Goal: Check status: Check status

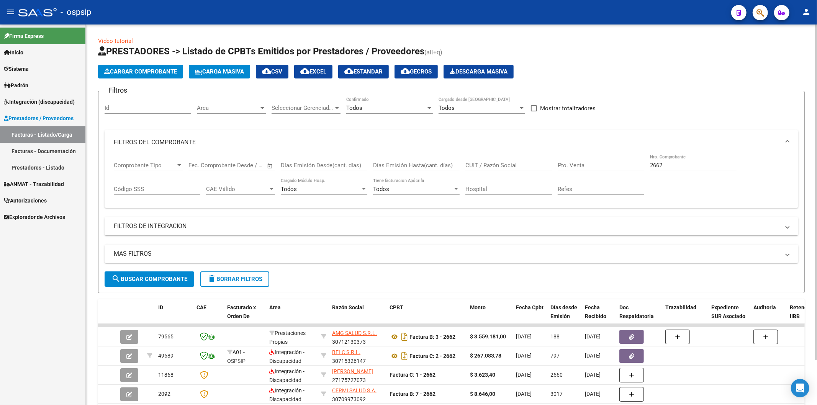
scroll to position [51, 0]
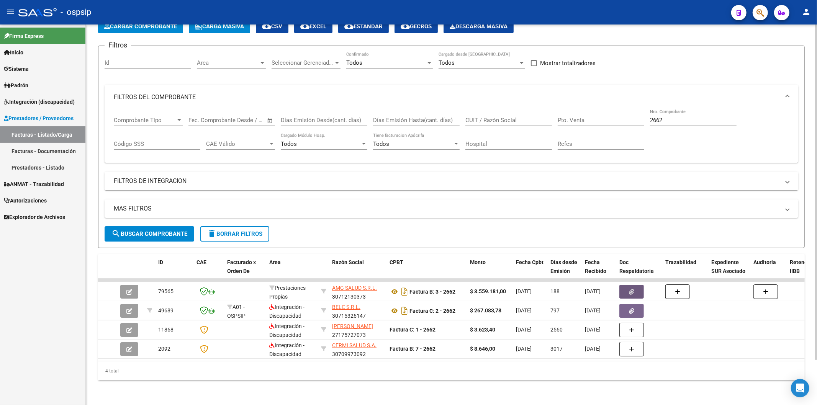
click at [679, 117] on input "2662" at bounding box center [693, 120] width 87 height 7
type input "2"
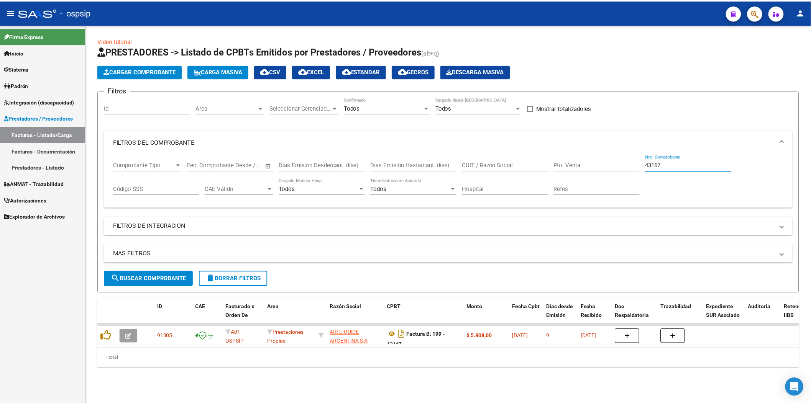
scroll to position [0, 0]
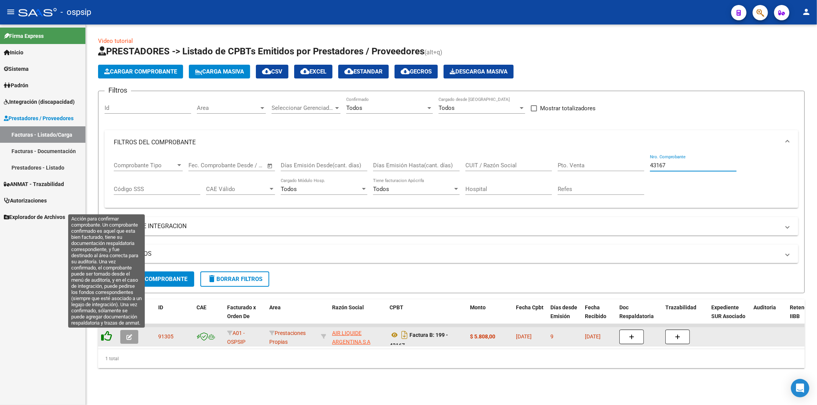
click at [108, 336] on icon at bounding box center [106, 336] width 11 height 11
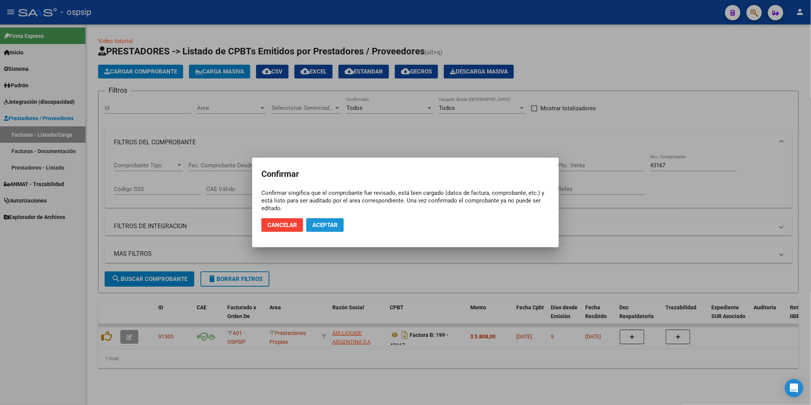
click at [324, 222] on span "Aceptar" at bounding box center [324, 225] width 25 height 7
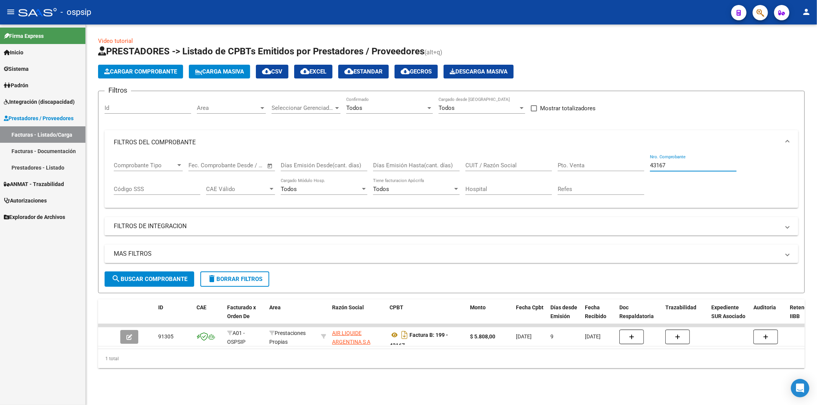
click at [687, 167] on input "43167" at bounding box center [693, 165] width 87 height 7
type input "4"
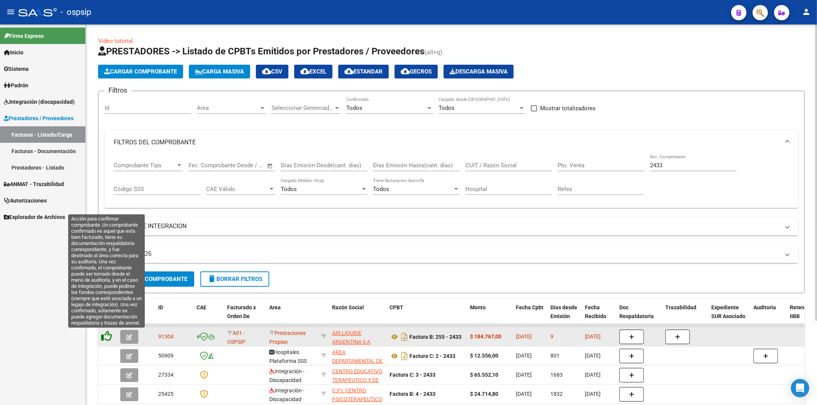
click at [107, 337] on icon at bounding box center [106, 336] width 11 height 11
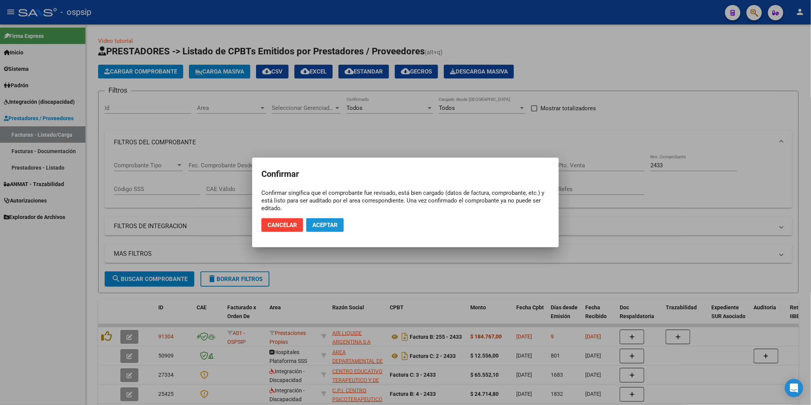
click at [318, 225] on span "Aceptar" at bounding box center [324, 225] width 25 height 7
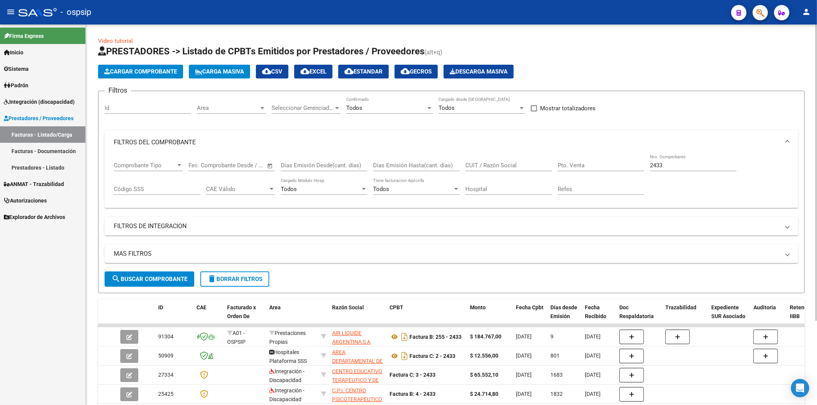
click at [681, 168] on input "2433" at bounding box center [693, 165] width 87 height 7
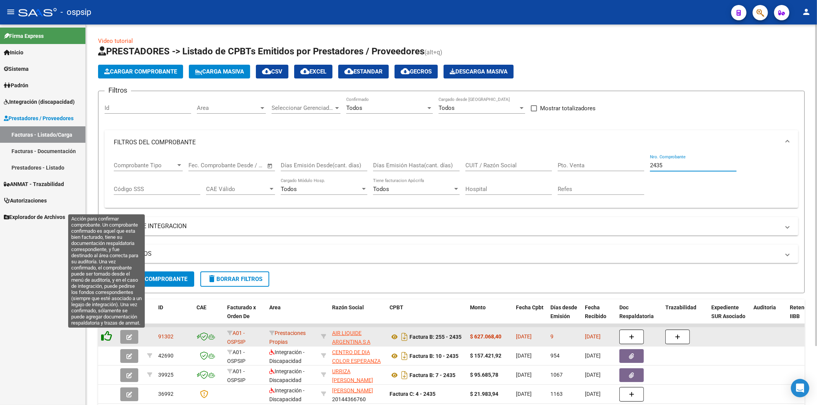
click at [105, 338] on icon at bounding box center [106, 336] width 11 height 11
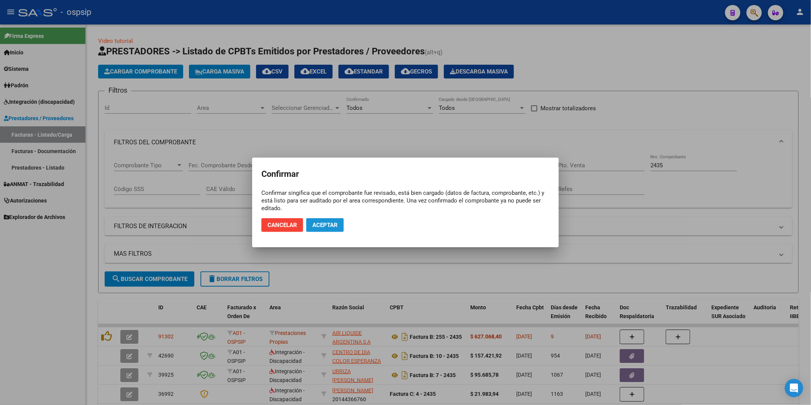
click at [330, 223] on span "Aceptar" at bounding box center [324, 225] width 25 height 7
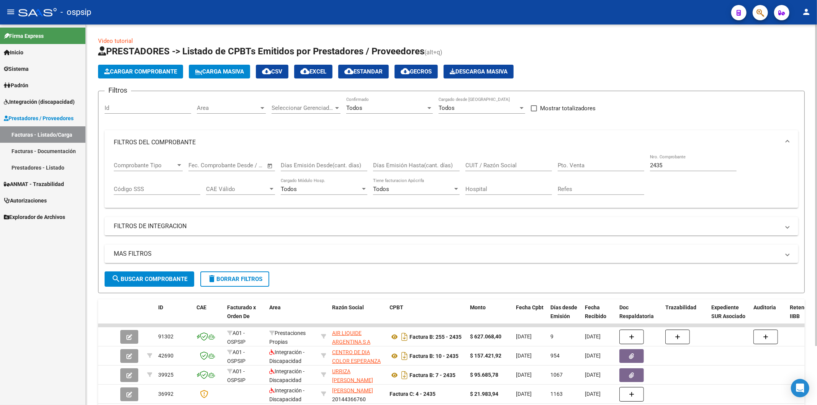
click at [710, 169] on input "2435" at bounding box center [693, 165] width 87 height 7
type input "2"
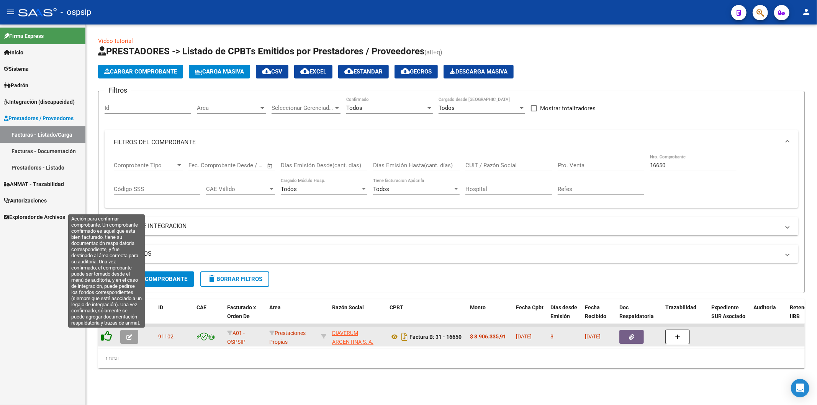
click at [107, 336] on icon at bounding box center [106, 336] width 11 height 11
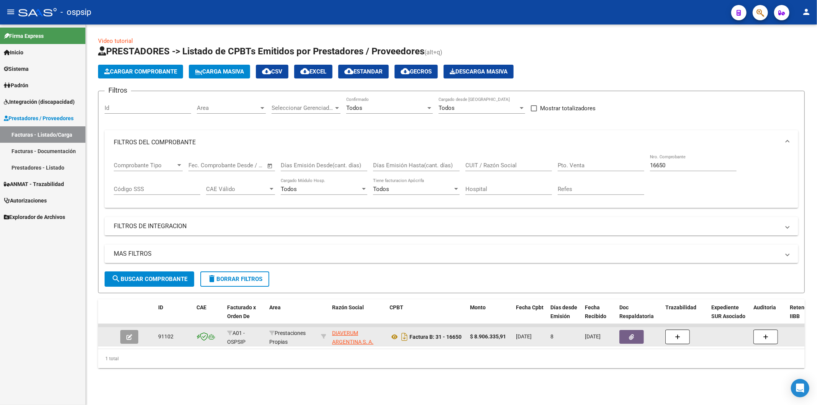
click at [684, 166] on input "16650" at bounding box center [693, 165] width 87 height 7
type input "1"
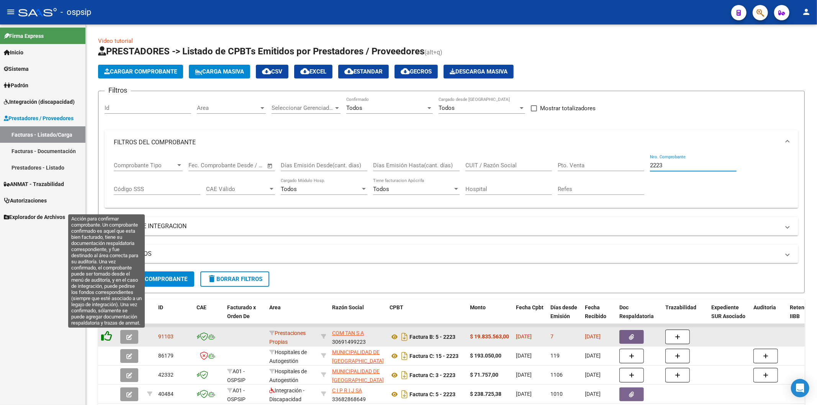
click at [108, 338] on icon at bounding box center [106, 336] width 11 height 11
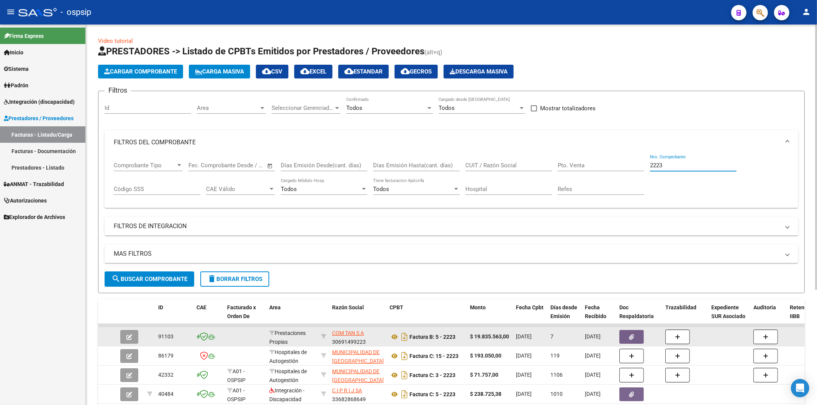
click at [688, 167] on input "2223" at bounding box center [693, 165] width 87 height 7
type input "2"
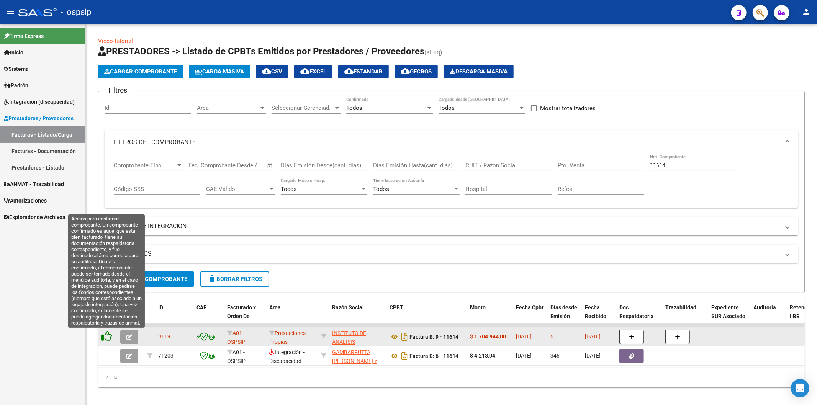
click at [107, 338] on icon at bounding box center [106, 336] width 11 height 11
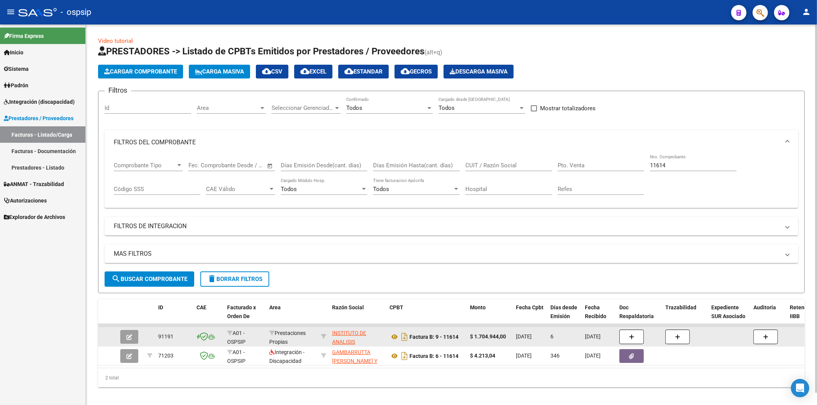
click at [686, 166] on input "11614" at bounding box center [693, 165] width 87 height 7
type input "1"
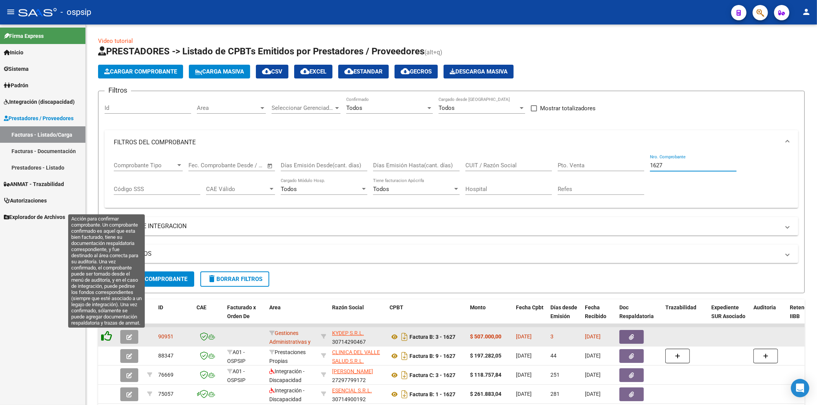
click at [108, 336] on icon at bounding box center [106, 336] width 11 height 11
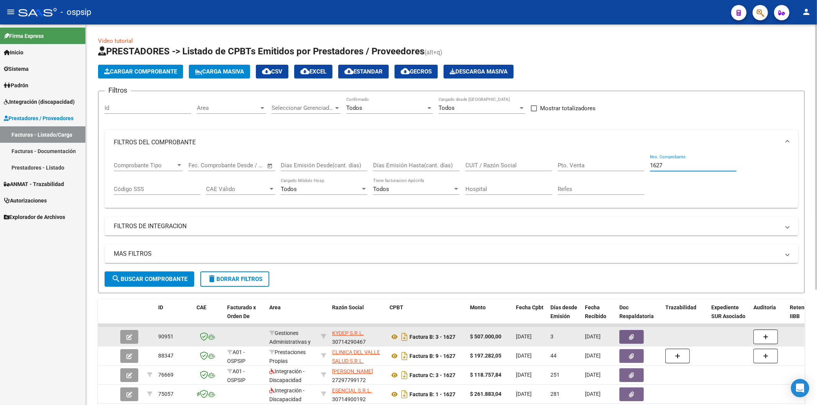
click at [679, 165] on input "1627" at bounding box center [693, 165] width 87 height 7
type input "1"
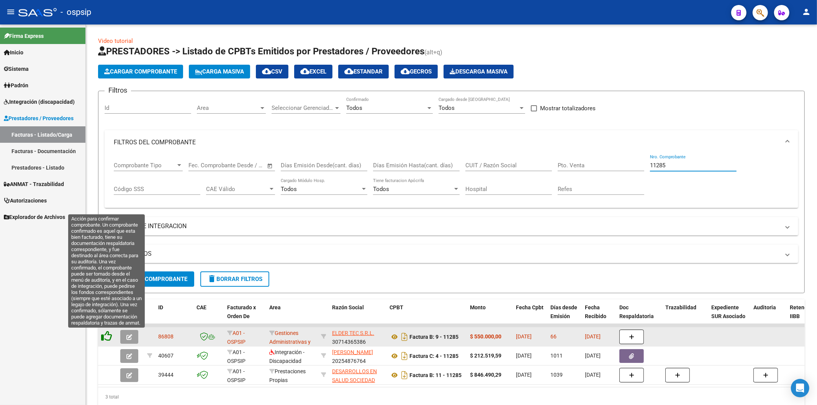
click at [106, 338] on icon at bounding box center [106, 336] width 11 height 11
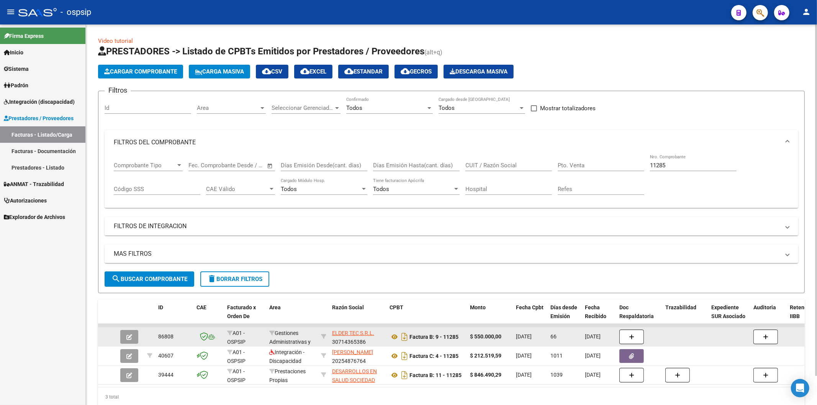
click at [690, 166] on input "11285" at bounding box center [693, 165] width 87 height 7
type input "1"
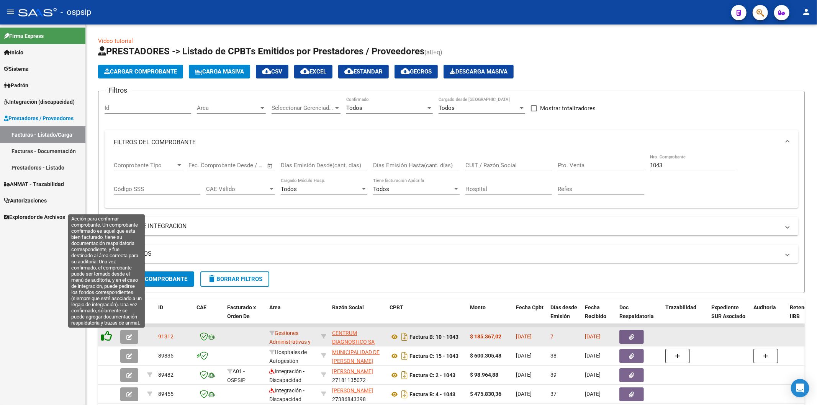
click at [105, 336] on icon at bounding box center [106, 336] width 11 height 11
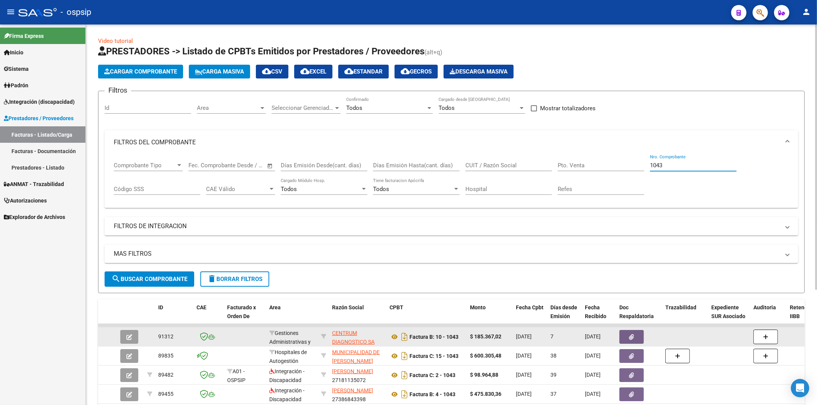
click at [696, 164] on input "1043" at bounding box center [693, 165] width 87 height 7
type input "1"
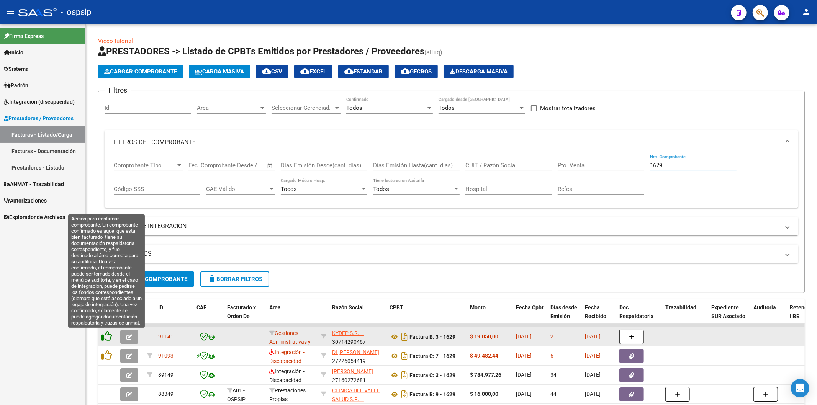
click at [110, 333] on icon at bounding box center [106, 336] width 11 height 11
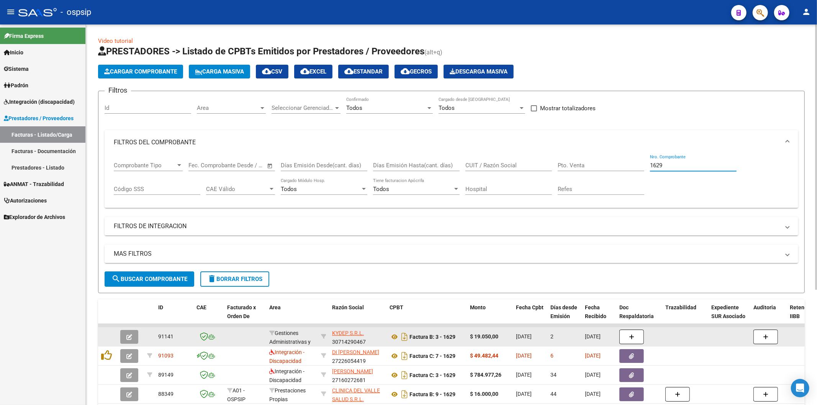
click at [676, 164] on input "1629" at bounding box center [693, 165] width 87 height 7
type input "1"
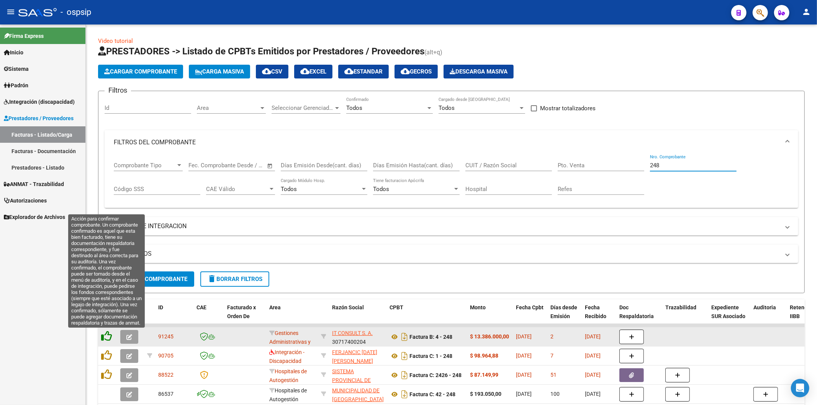
click at [104, 338] on icon at bounding box center [106, 336] width 11 height 11
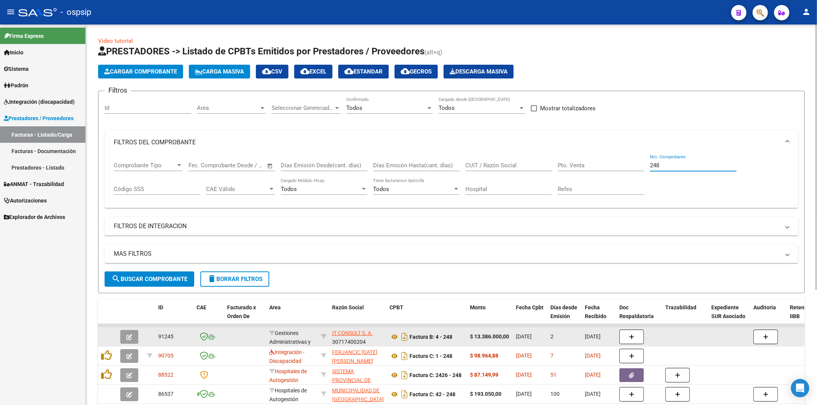
click at [682, 165] on input "248" at bounding box center [693, 165] width 87 height 7
type input "2"
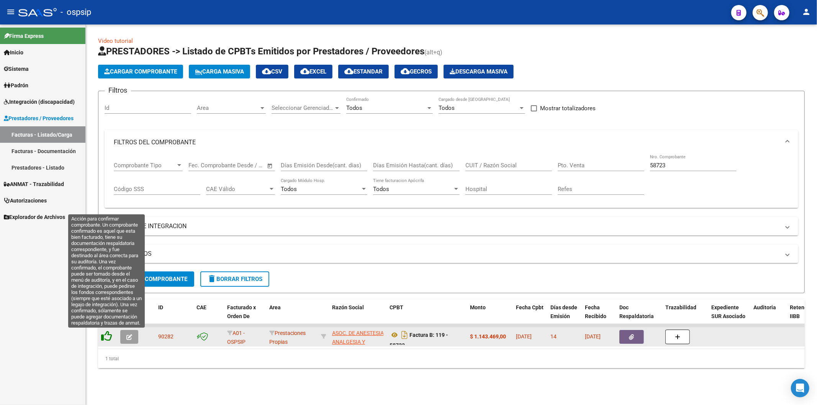
click at [108, 336] on icon at bounding box center [106, 336] width 11 height 11
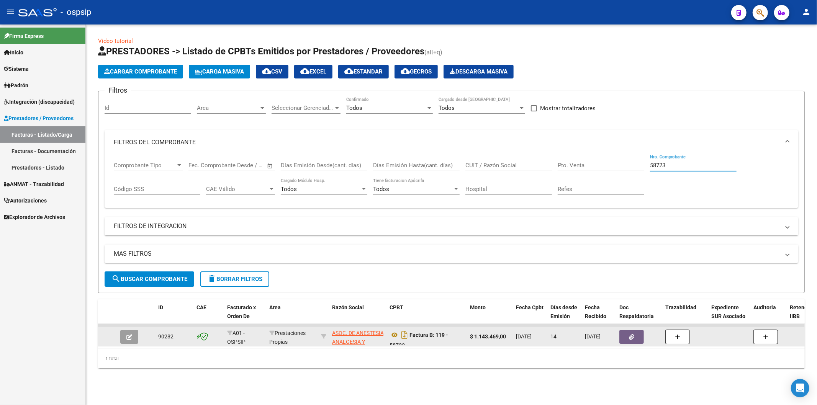
click at [667, 165] on input "58723" at bounding box center [693, 165] width 87 height 7
type input "5"
type input "58723"
click at [635, 336] on button "button" at bounding box center [632, 337] width 25 height 14
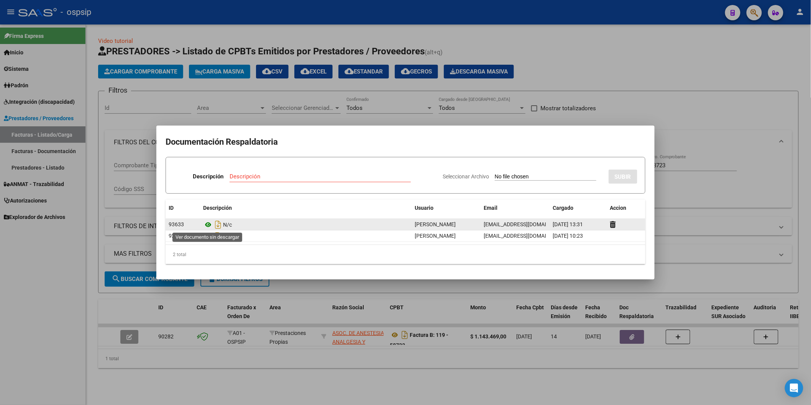
click at [209, 223] on icon at bounding box center [208, 224] width 10 height 9
